Goal: Navigation & Orientation: Find specific page/section

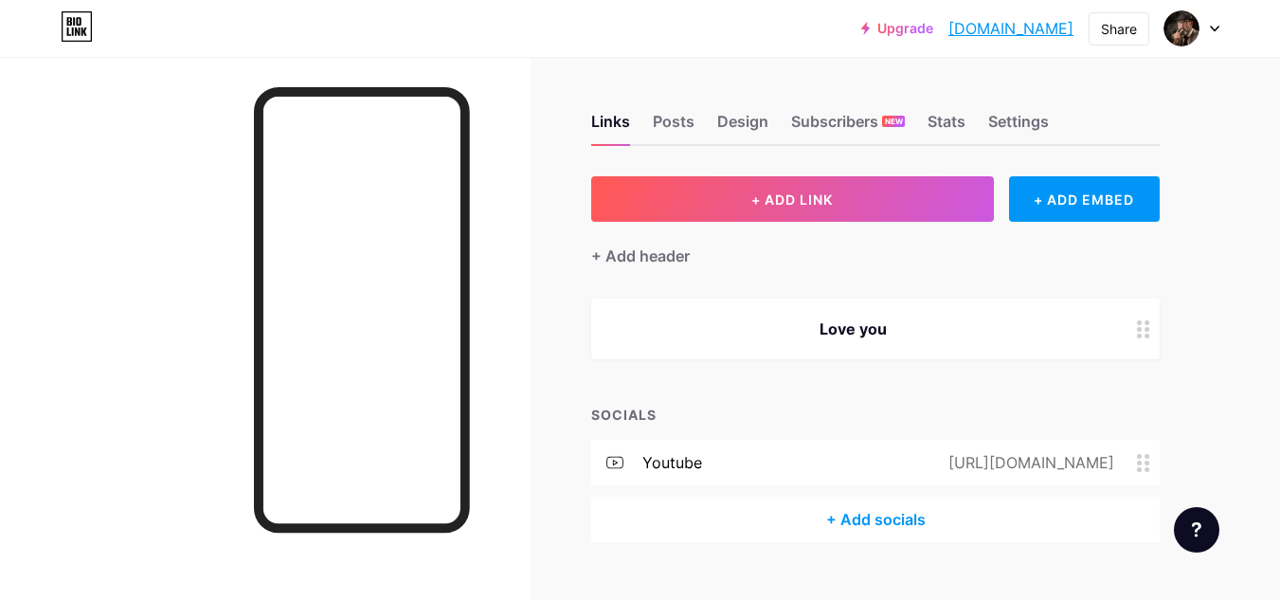
click at [887, 516] on div "+ Add socials" at bounding box center [875, 518] width 568 height 45
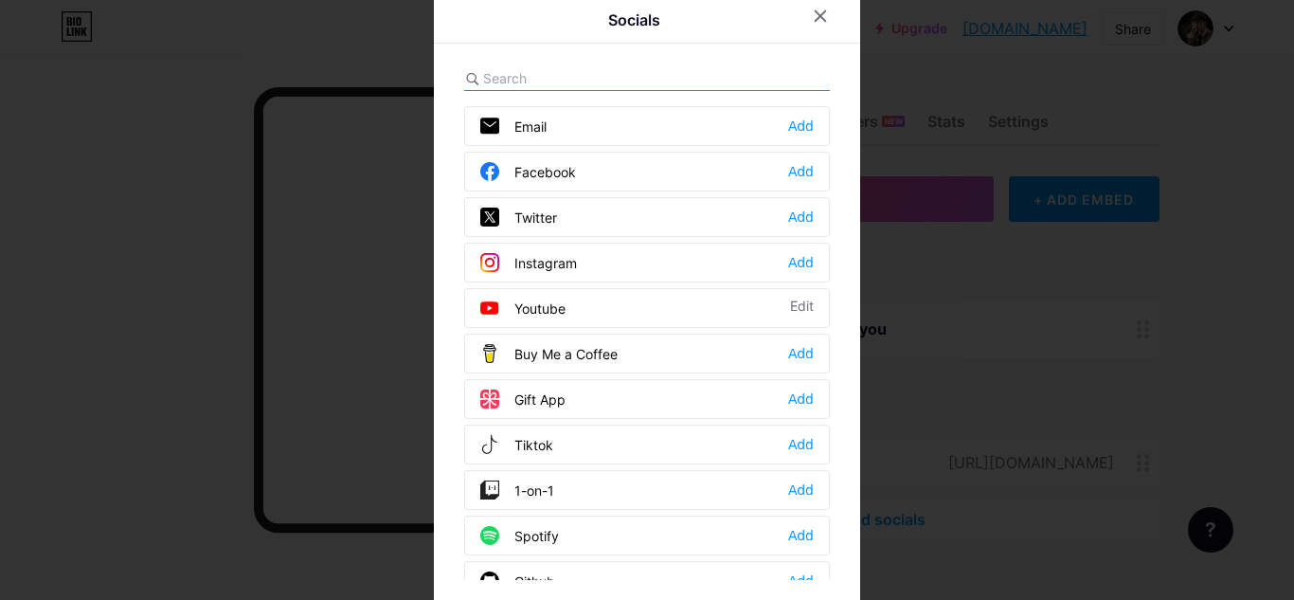
click at [1086, 348] on div at bounding box center [647, 300] width 1294 height 600
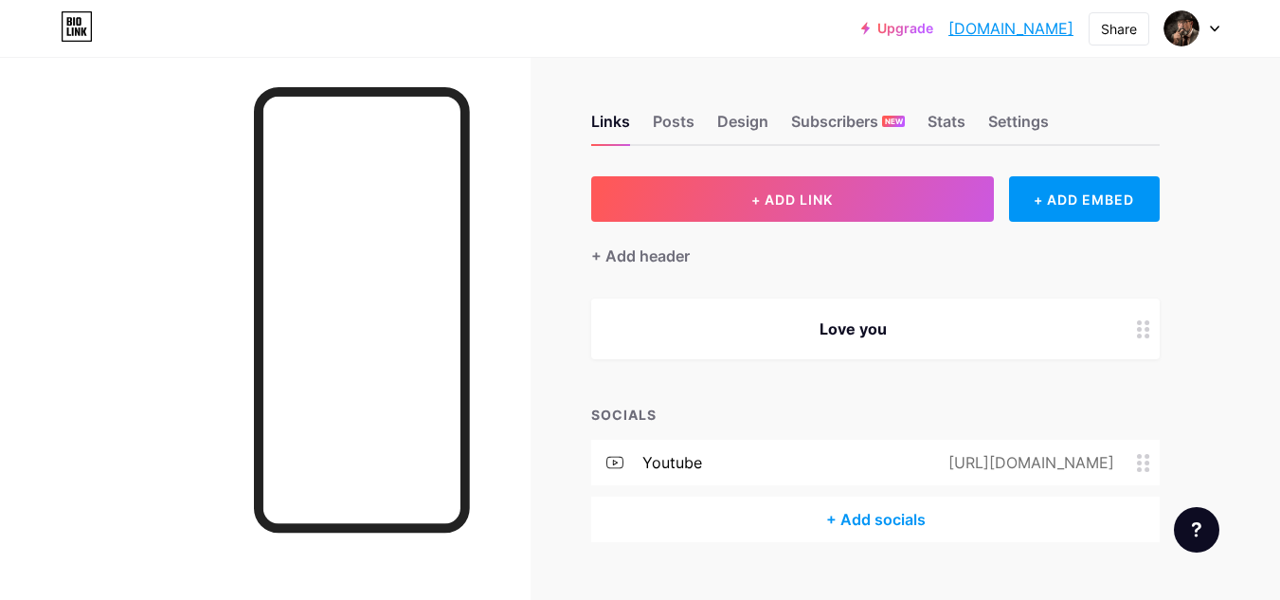
click at [1143, 345] on div at bounding box center [1143, 328] width 32 height 61
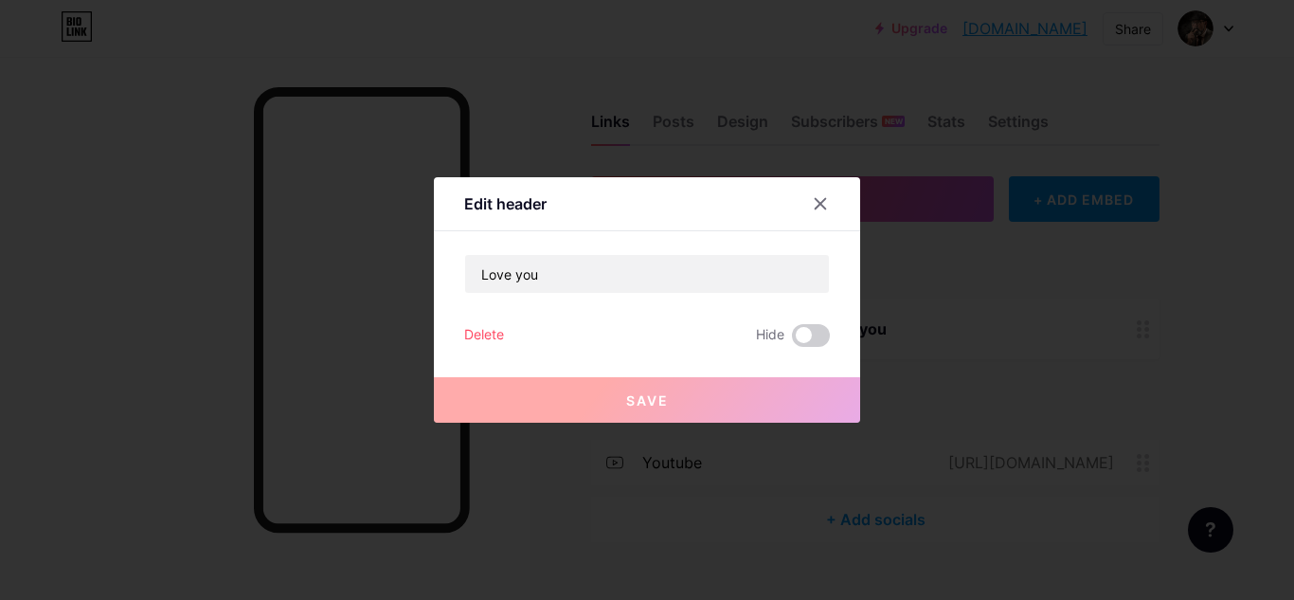
click at [1227, 240] on div at bounding box center [647, 300] width 1294 height 600
